Goal: Task Accomplishment & Management: Use online tool/utility

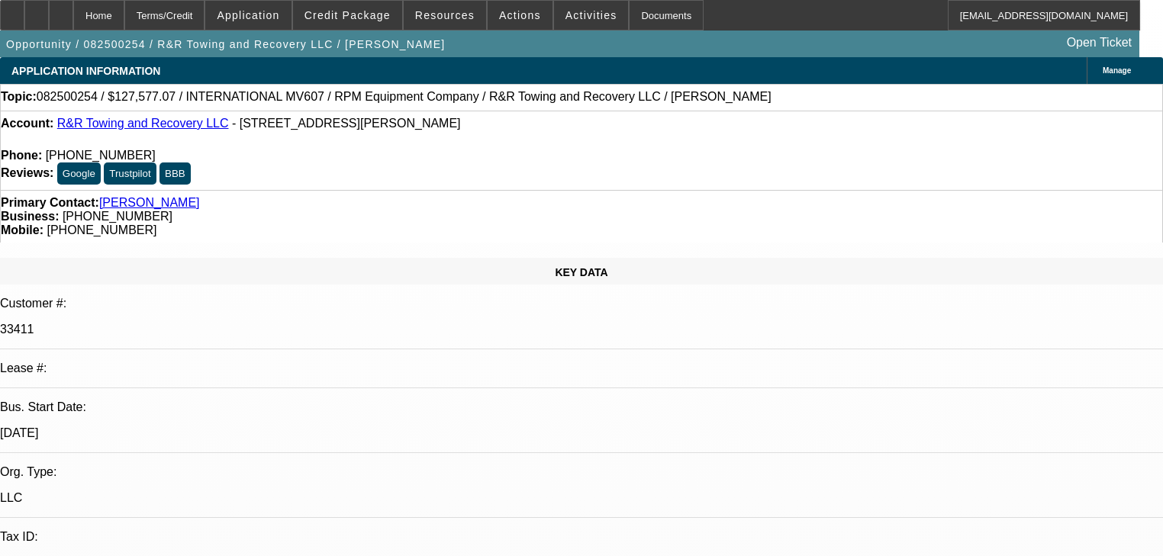
select select "0.1"
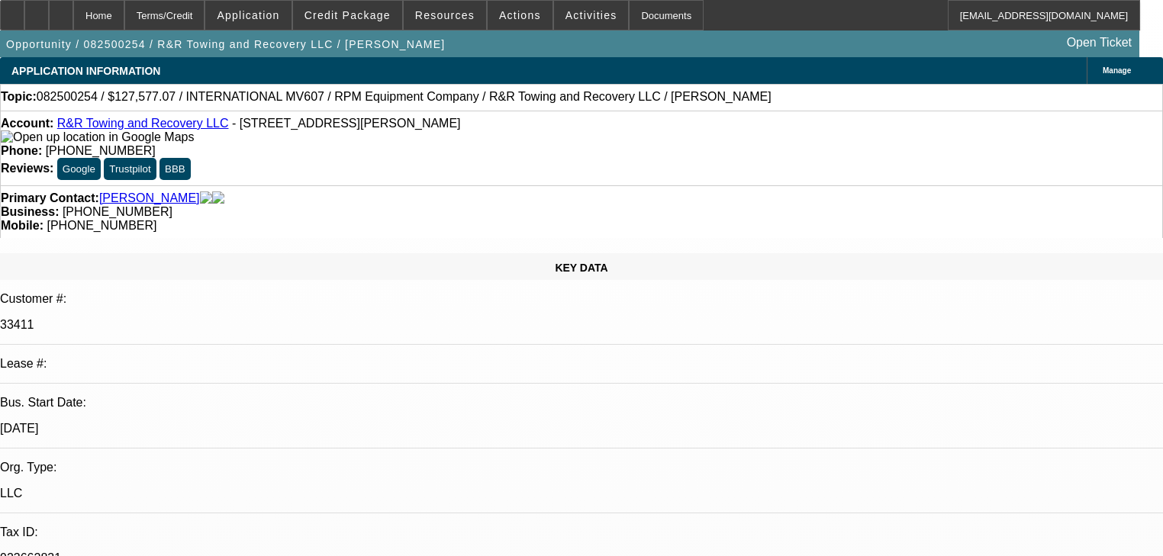
select select "2"
select select "0.1"
select select "4"
select select "0.1"
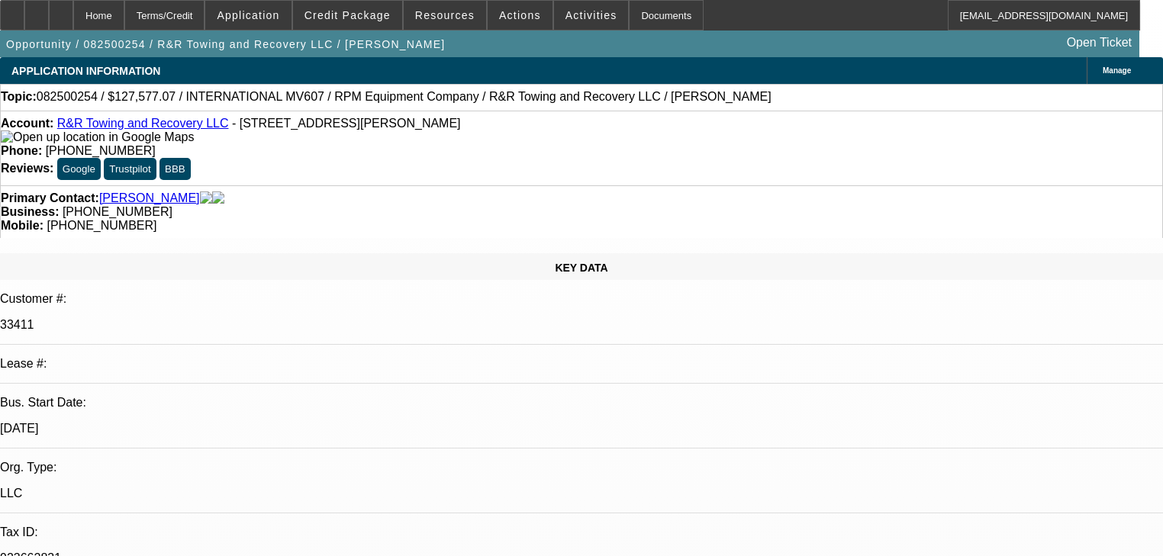
select select "2"
select select "0.1"
select select "4"
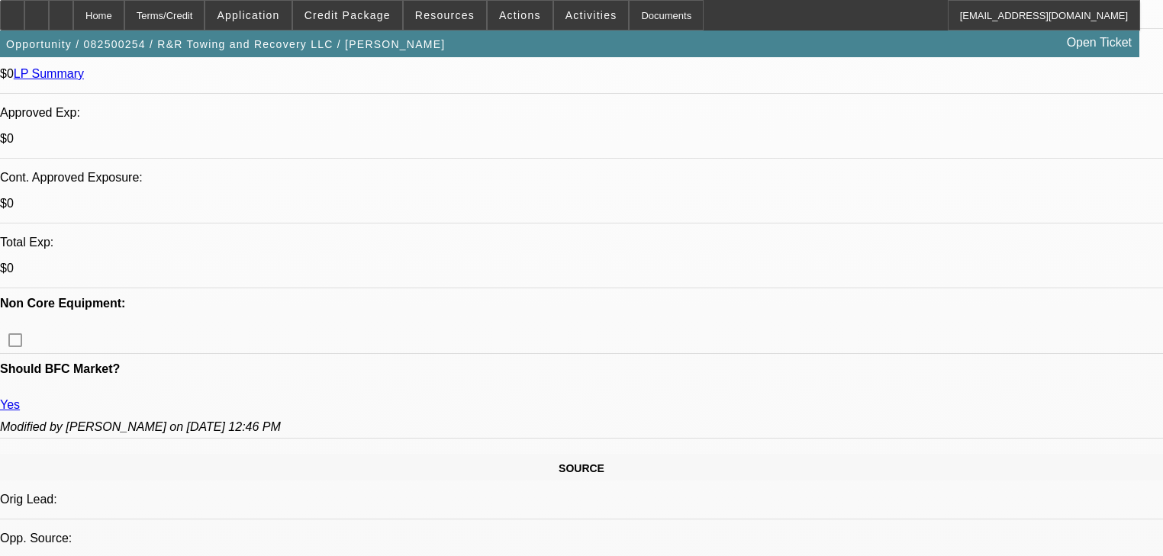
scroll to position [916, 0]
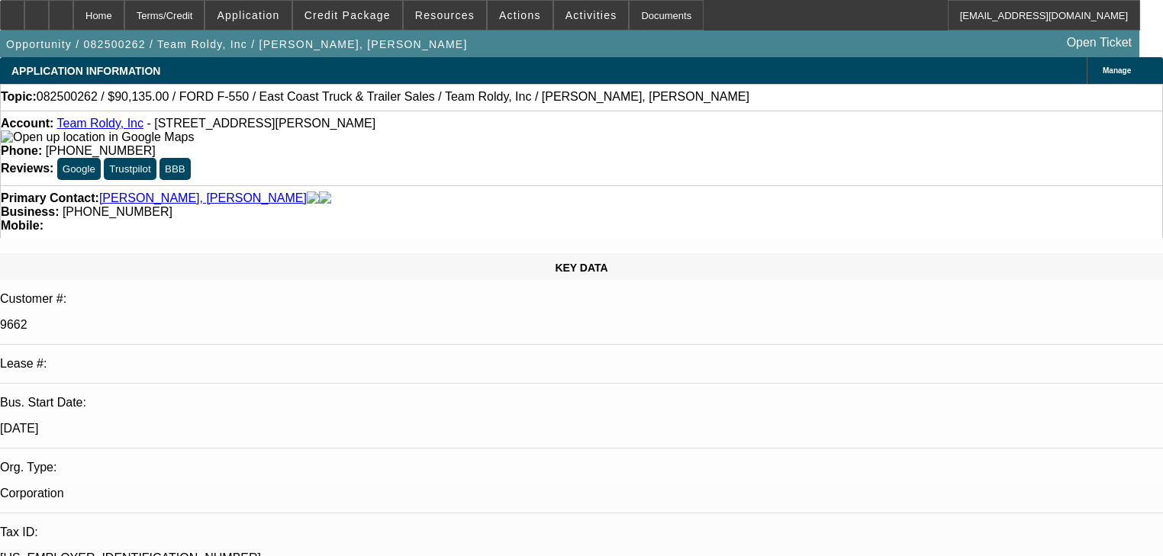
select select "0"
select select "2"
select select "0.1"
select select "4"
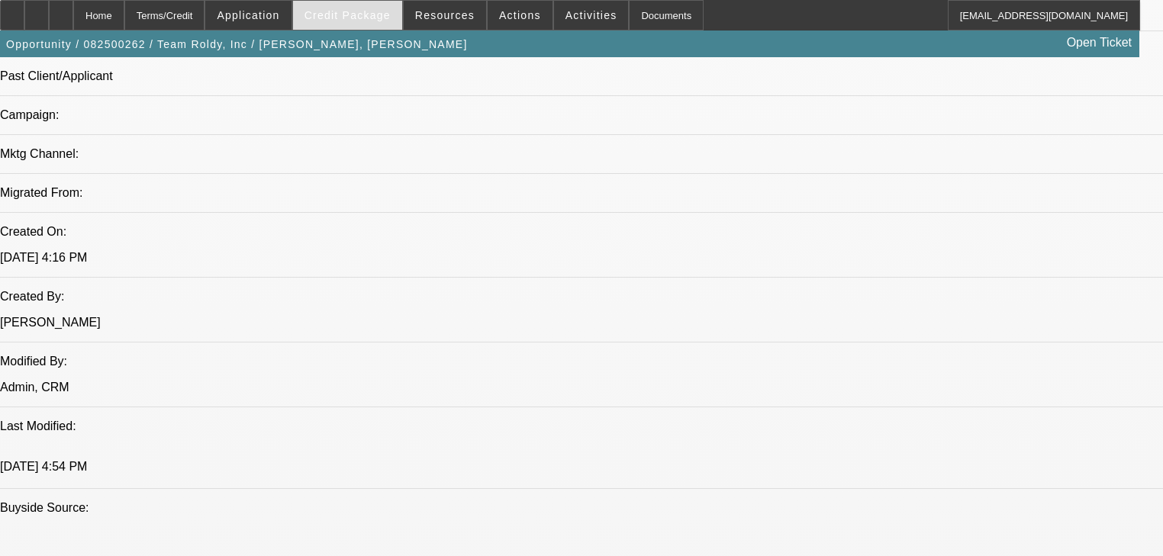
scroll to position [977, 0]
